Goal: Information Seeking & Learning: Learn about a topic

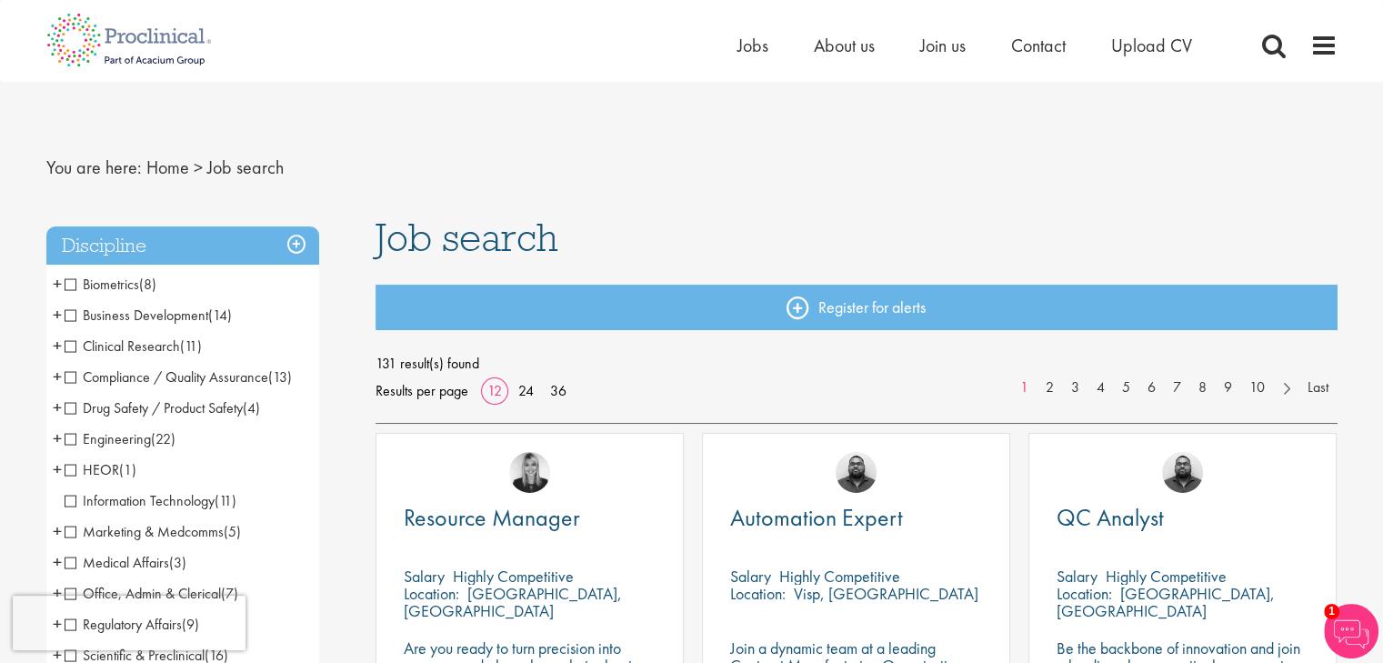
click at [67, 319] on span "Business Development" at bounding box center [137, 315] width 144 height 19
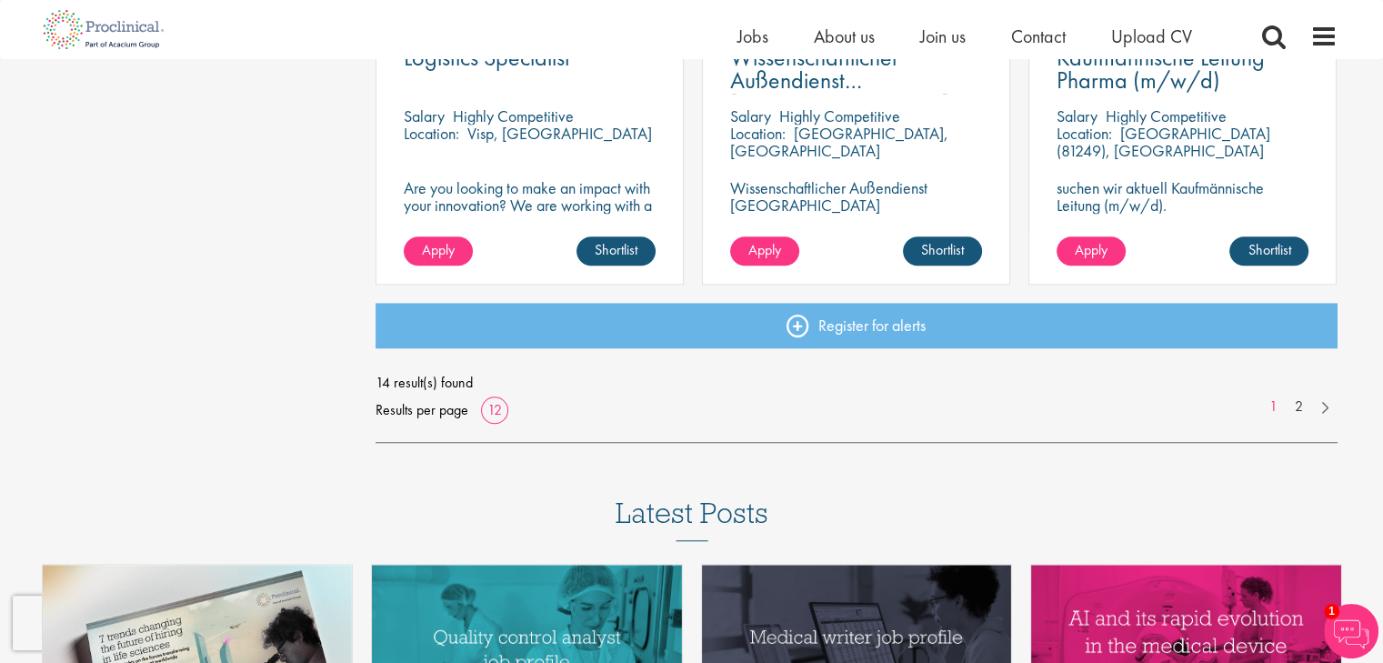
scroll to position [1429, 0]
click at [1322, 408] on link at bounding box center [1324, 405] width 26 height 18
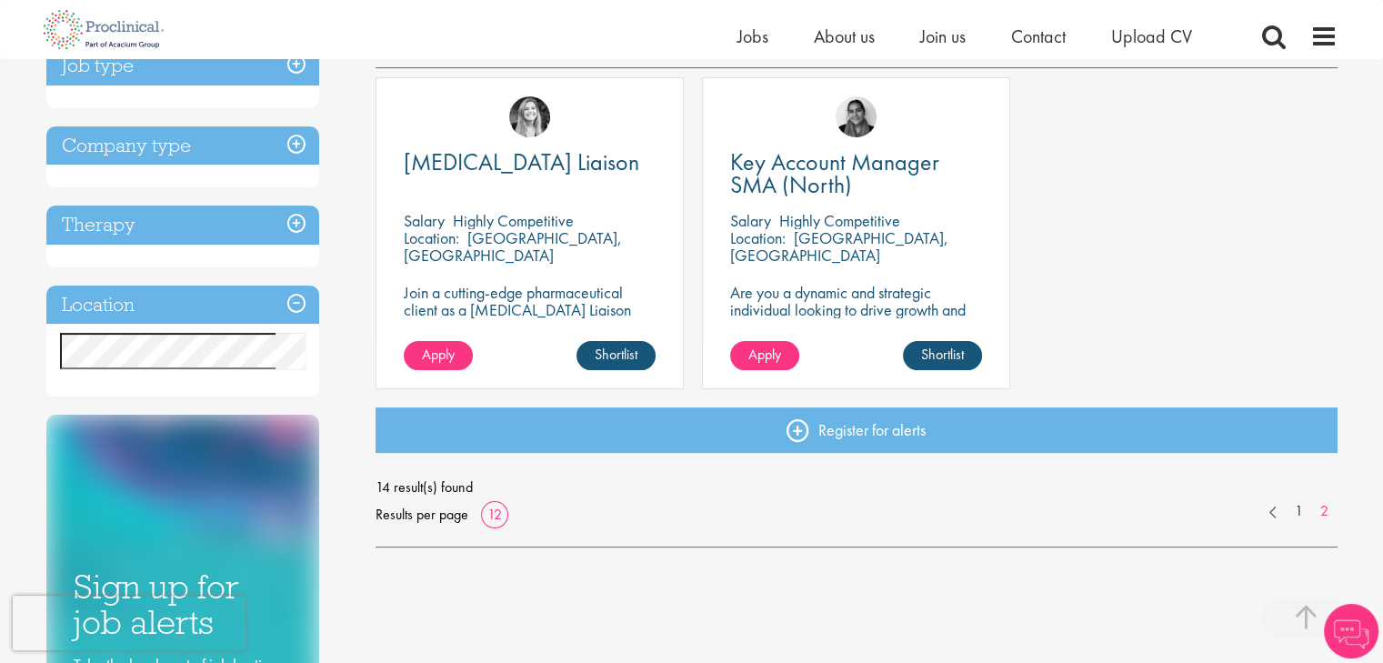
scroll to position [334, 0]
